Goal: Task Accomplishment & Management: Use online tool/utility

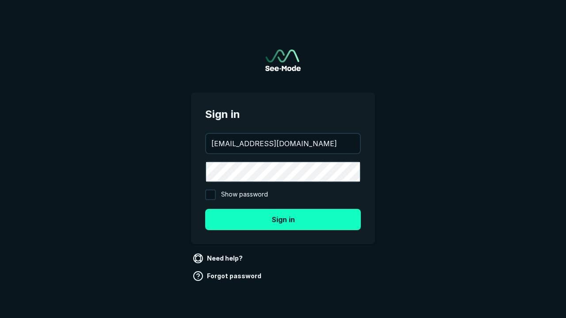
click at [283, 219] on button "Sign in" at bounding box center [283, 219] width 156 height 21
